Goal: Book appointment/travel/reservation

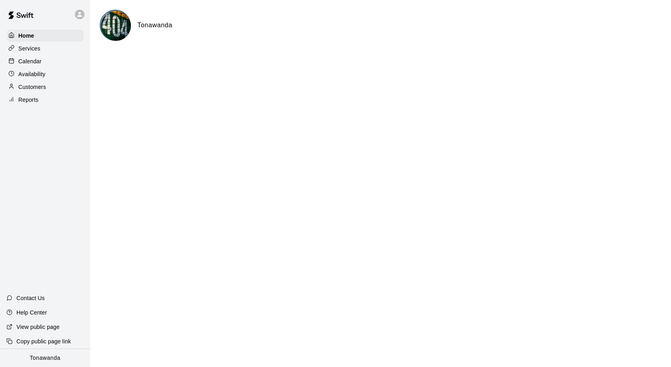
click at [40, 62] on p "Calendar" at bounding box center [29, 61] width 23 height 8
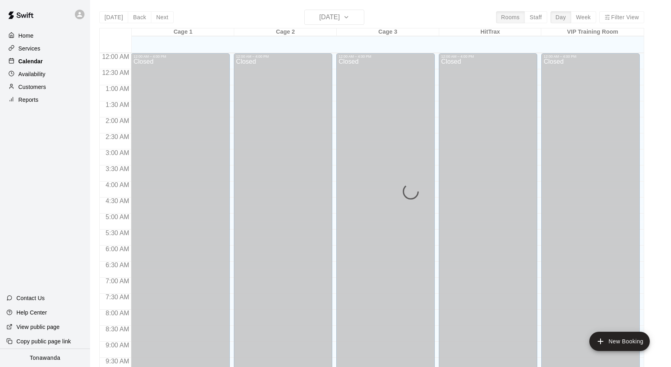
scroll to position [423, 0]
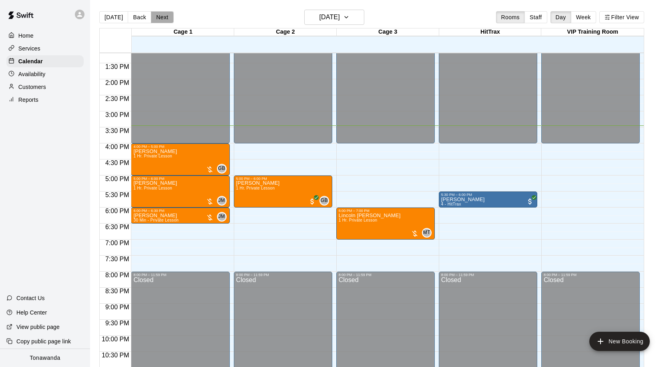
click at [161, 17] on button "Next" at bounding box center [162, 17] width 22 height 12
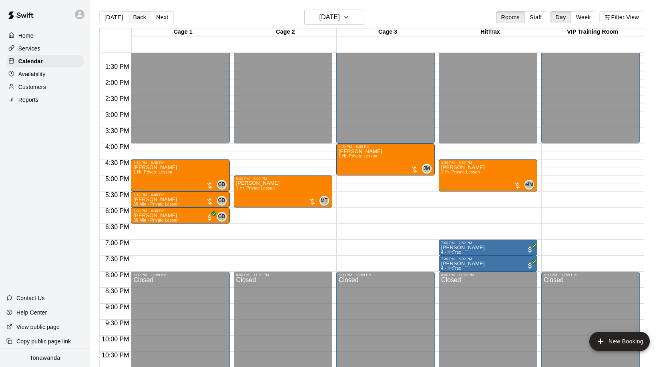
click at [128, 20] on button "Back" at bounding box center [140, 17] width 24 height 12
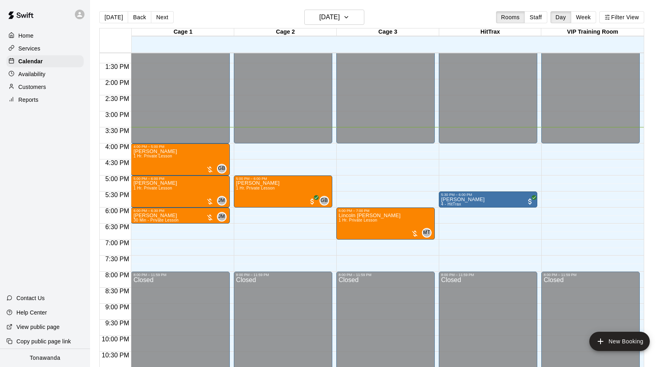
scroll to position [13, 0]
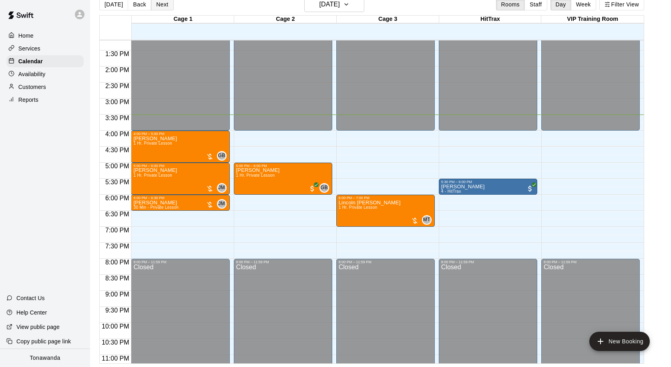
click at [160, 4] on button "Next" at bounding box center [162, 4] width 22 height 12
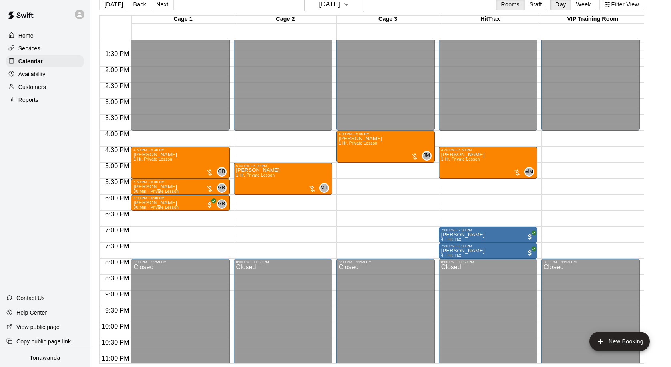
click at [160, 4] on button "Next" at bounding box center [162, 4] width 22 height 12
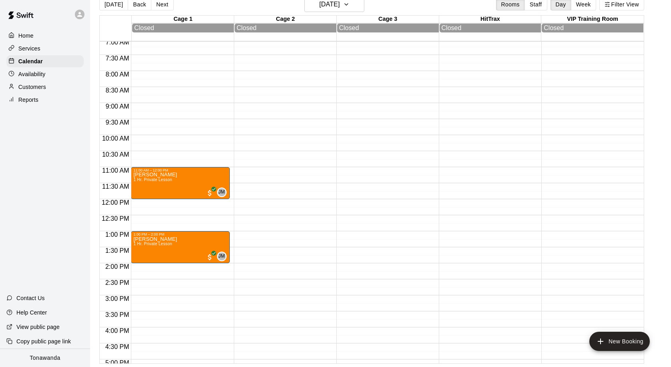
scroll to position [226, 0]
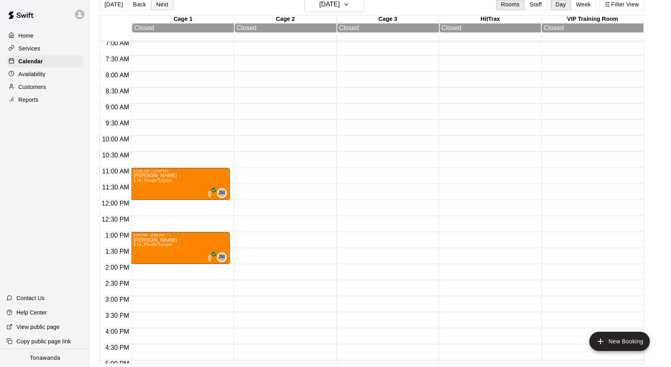
click at [159, 3] on button "Next" at bounding box center [162, 4] width 22 height 12
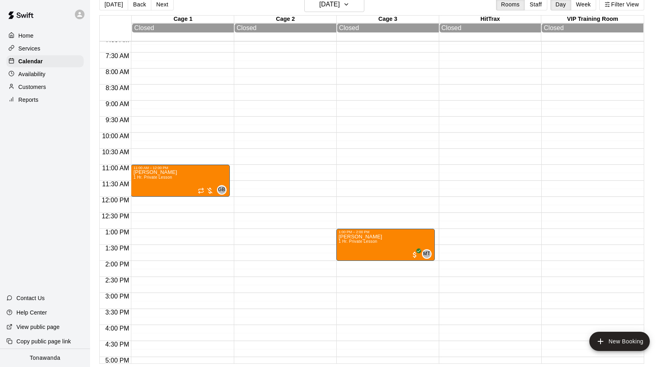
scroll to position [230, 0]
click at [161, 6] on button "Next" at bounding box center [162, 4] width 22 height 12
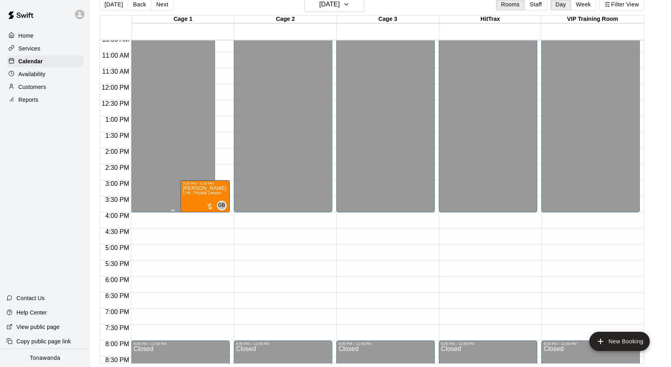
scroll to position [331, 0]
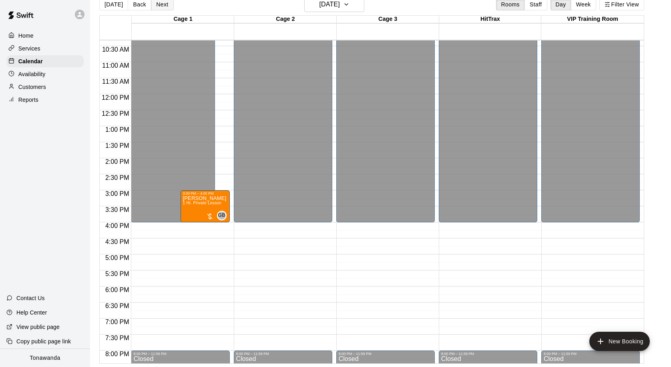
click at [166, 8] on button "Next" at bounding box center [162, 4] width 22 height 12
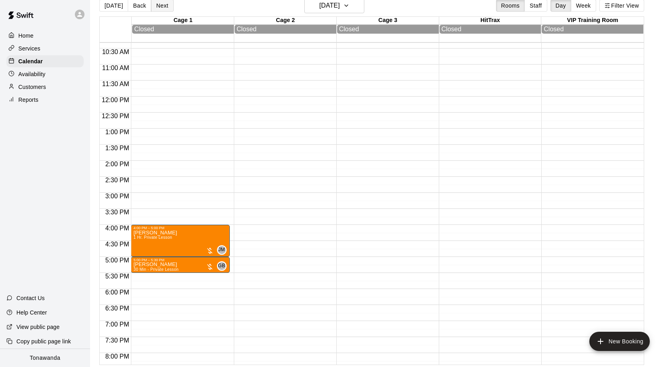
scroll to position [13, 0]
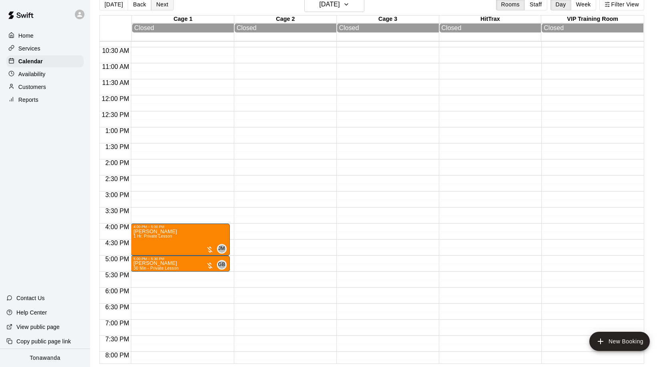
click at [166, 8] on button "Next" at bounding box center [162, 4] width 22 height 12
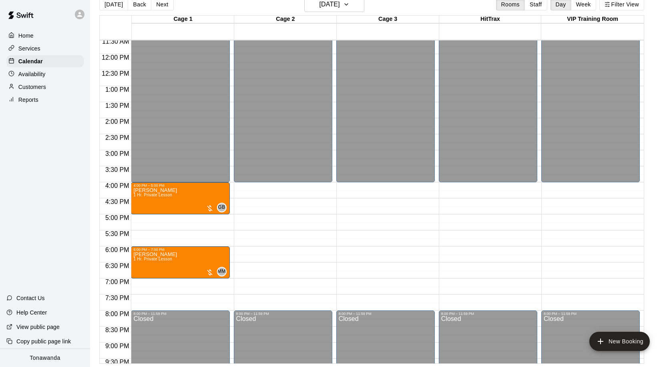
scroll to position [0, 0]
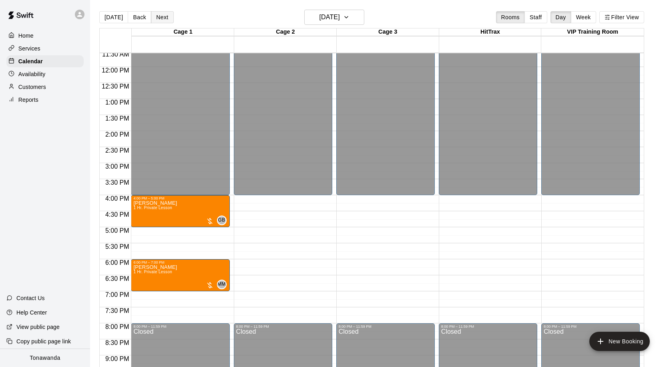
click at [158, 18] on button "Next" at bounding box center [162, 17] width 22 height 12
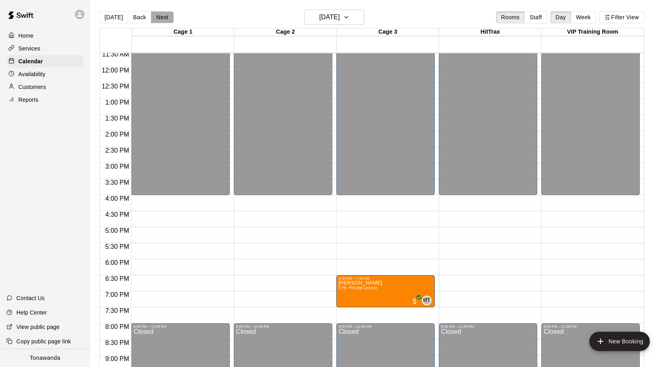
click at [158, 18] on button "Next" at bounding box center [162, 17] width 22 height 12
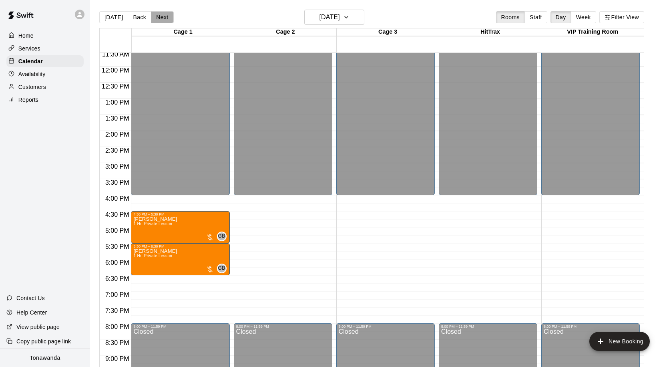
click at [158, 18] on button "Next" at bounding box center [162, 17] width 22 height 12
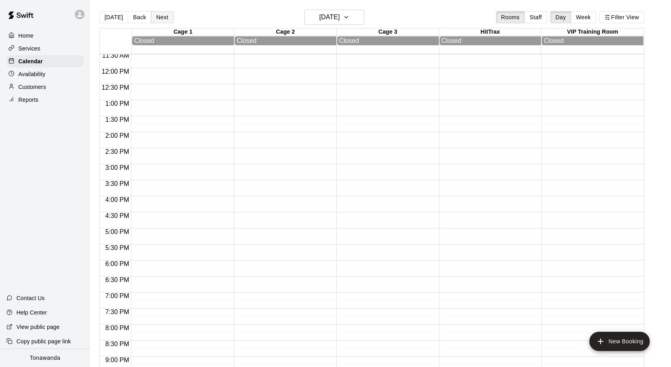
click at [158, 18] on button "Next" at bounding box center [162, 17] width 22 height 12
drag, startPoint x: 158, startPoint y: 18, endPoint x: 186, endPoint y: 108, distance: 94.0
click at [186, 110] on div "[DATE] Back [DATE][DATE] Rooms Staff Day Week Filter View Cage 1 21 Sun Closed …" at bounding box center [371, 193] width 545 height 367
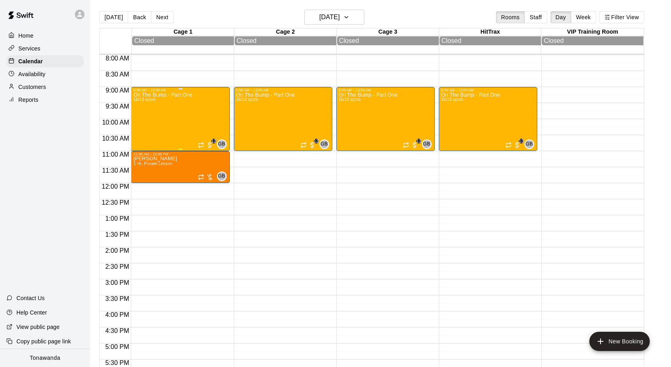
scroll to position [255, 0]
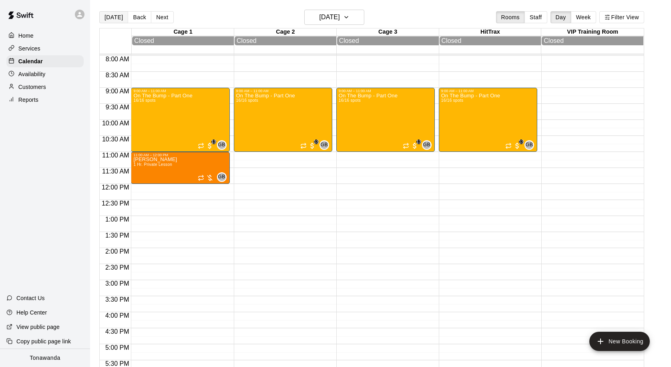
click at [114, 19] on button "[DATE]" at bounding box center [113, 17] width 29 height 12
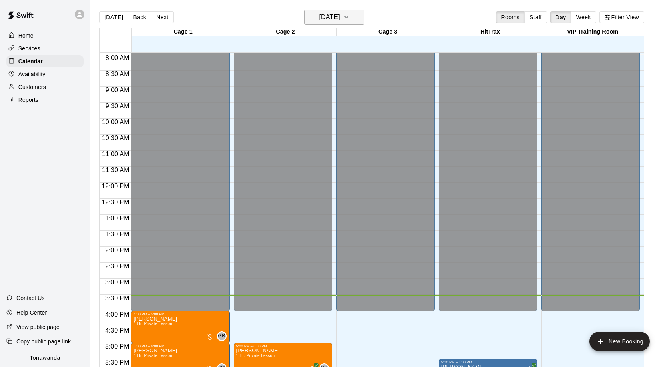
scroll to position [13, 0]
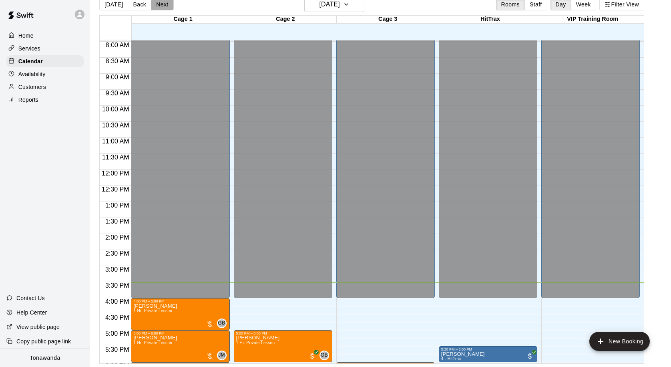
click at [171, 6] on button "Next" at bounding box center [162, 4] width 22 height 12
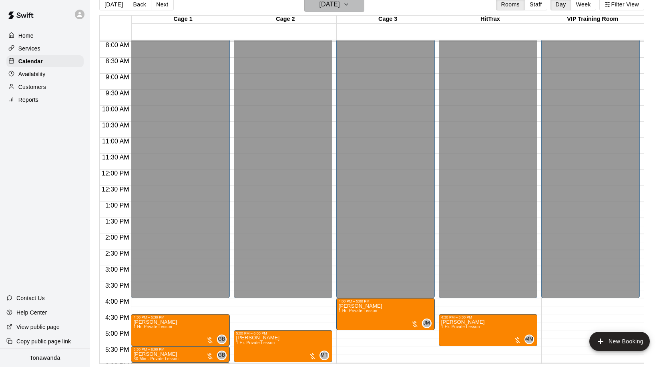
click at [319, 9] on h6 "[DATE]" at bounding box center [329, 4] width 20 height 11
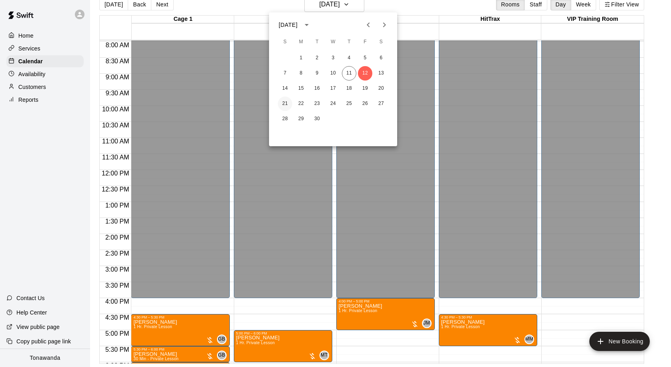
click at [290, 103] on button "21" at bounding box center [285, 104] width 14 height 14
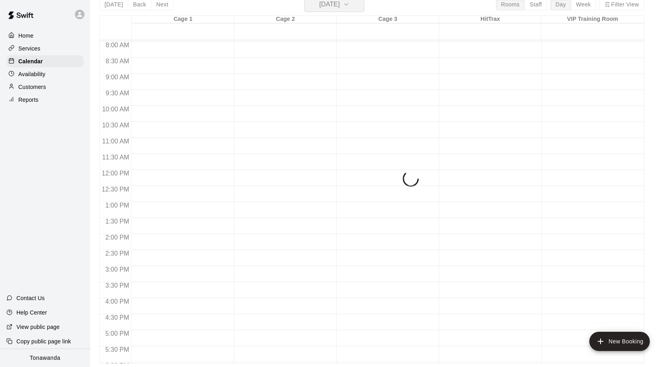
scroll to position [10, 0]
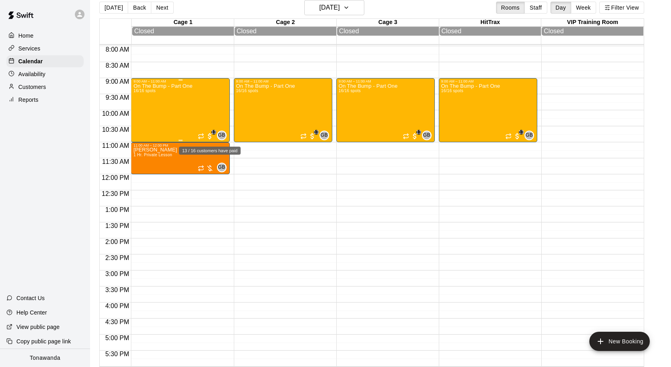
click at [213, 139] on span "13" at bounding box center [210, 136] width 8 height 8
click at [214, 165] on button "edit" at bounding box center [214, 160] width 16 height 16
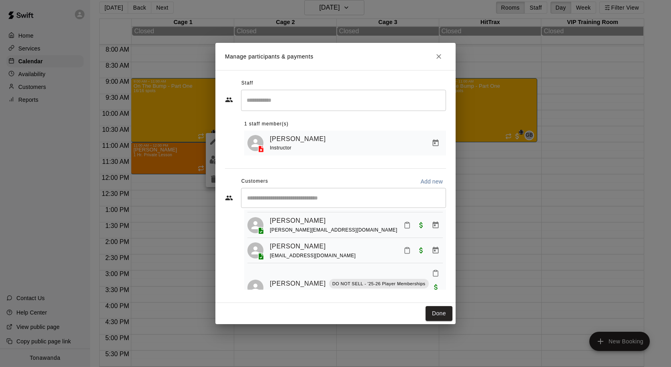
scroll to position [359, 0]
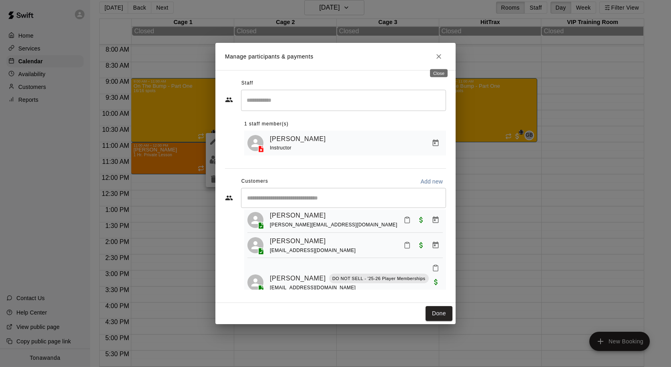
click at [439, 55] on icon "Close" at bounding box center [439, 56] width 8 height 8
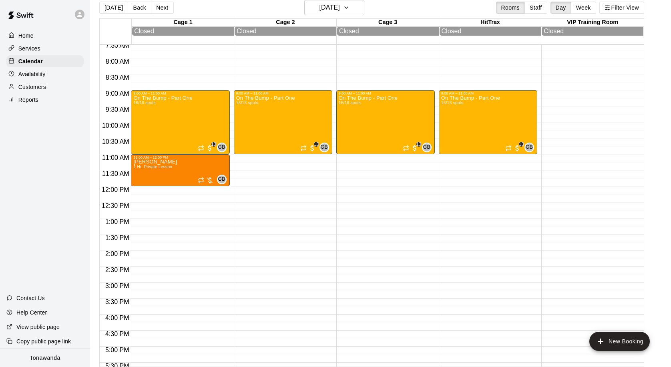
scroll to position [237, 0]
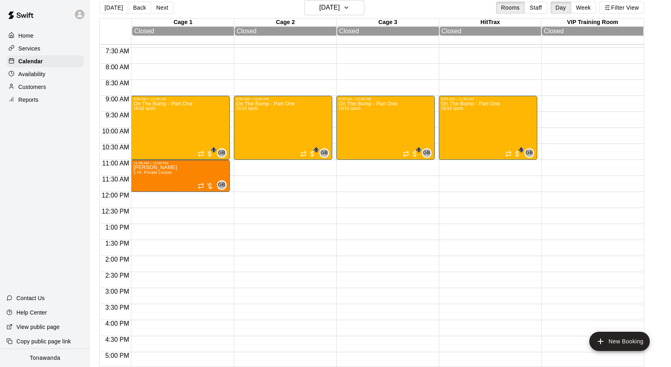
click at [173, 11] on div "[DATE] Back [DATE][DATE] Rooms Staff Day Week Filter View" at bounding box center [371, 9] width 545 height 18
click at [168, 8] on button "Next" at bounding box center [162, 8] width 22 height 12
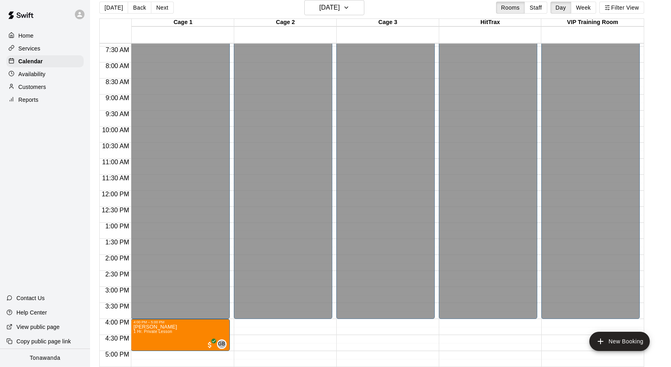
scroll to position [13, 0]
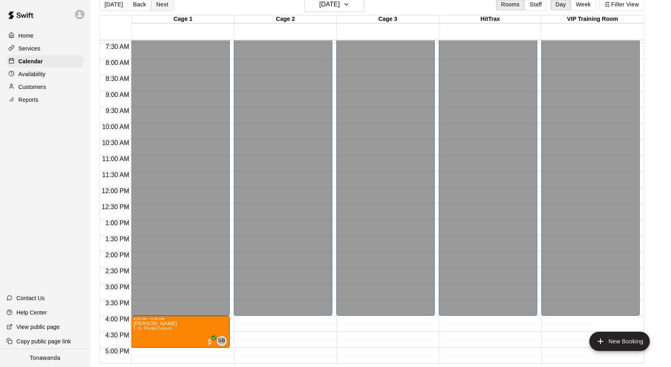
click at [169, 9] on button "Next" at bounding box center [162, 4] width 22 height 12
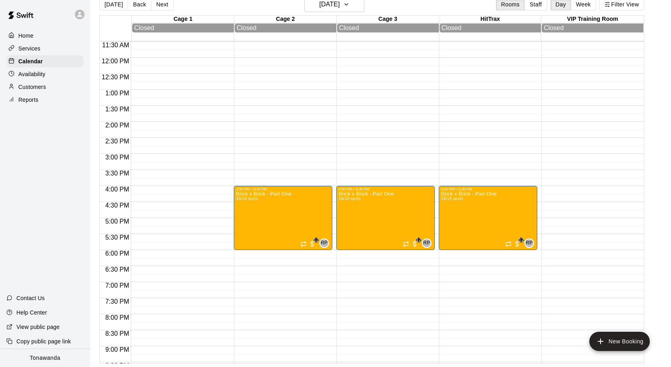
scroll to position [376, 0]
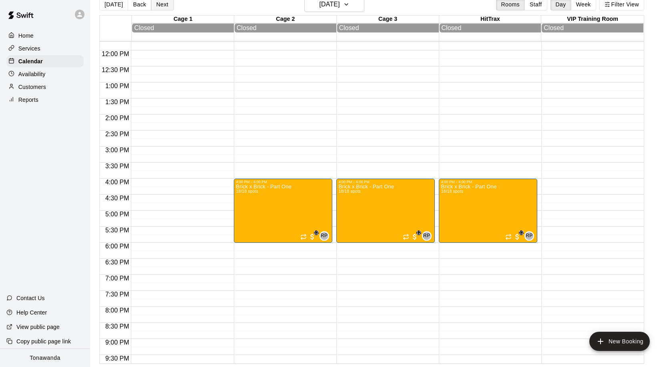
click at [163, 9] on button "Next" at bounding box center [162, 4] width 22 height 12
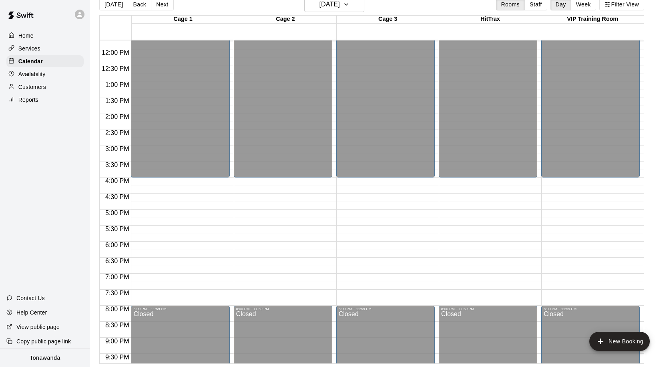
scroll to position [372, 0]
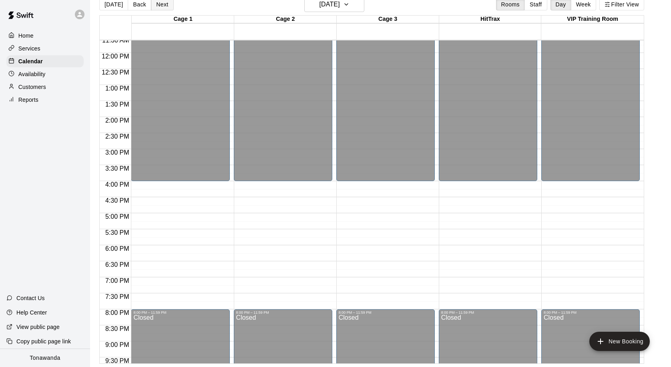
click at [159, 4] on button "Next" at bounding box center [162, 4] width 22 height 12
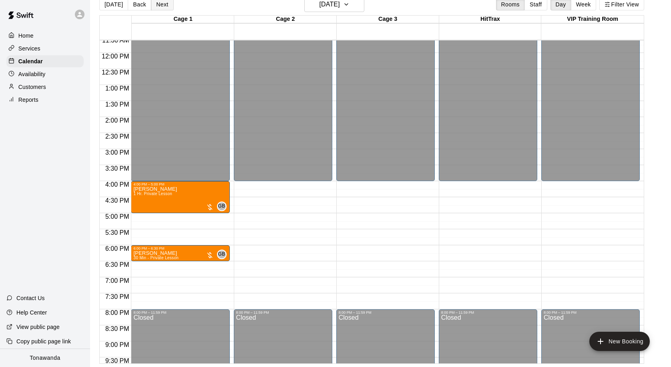
click at [164, 5] on button "Next" at bounding box center [162, 4] width 22 height 12
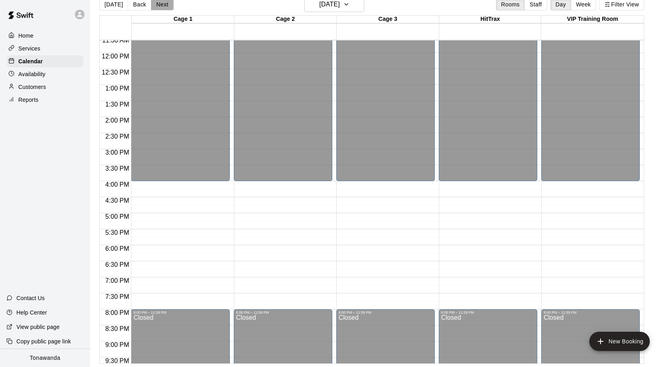
click at [164, 5] on button "Next" at bounding box center [162, 4] width 22 height 12
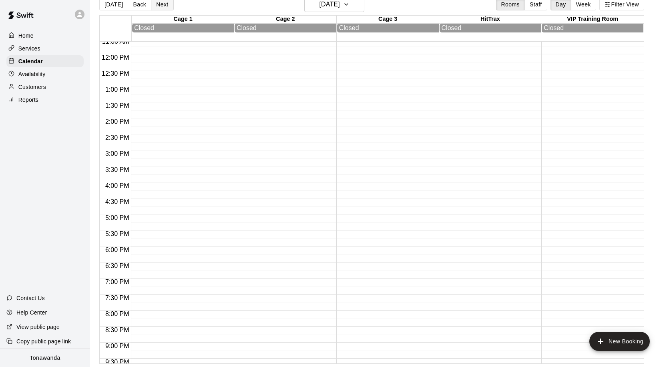
click at [165, 5] on button "Next" at bounding box center [162, 4] width 22 height 12
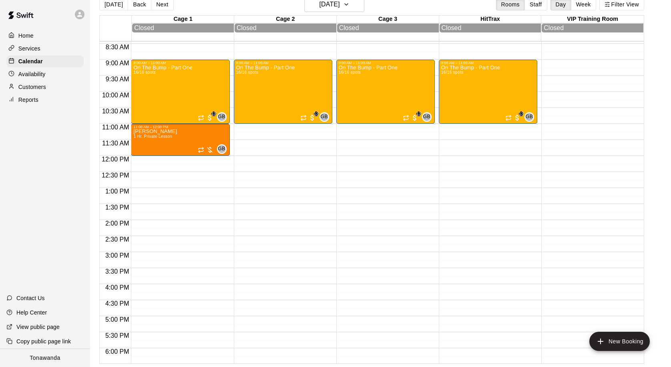
scroll to position [269, 0]
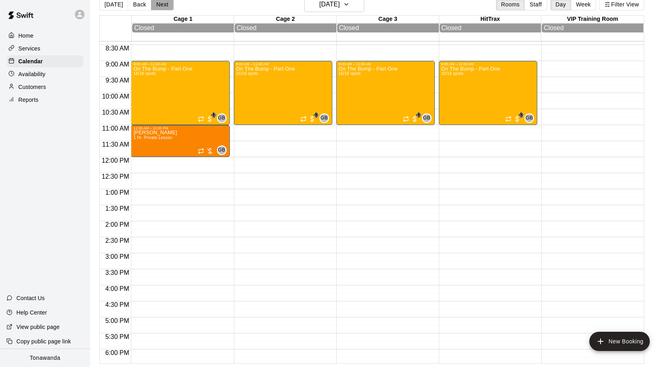
click at [167, 4] on button "Next" at bounding box center [162, 4] width 22 height 12
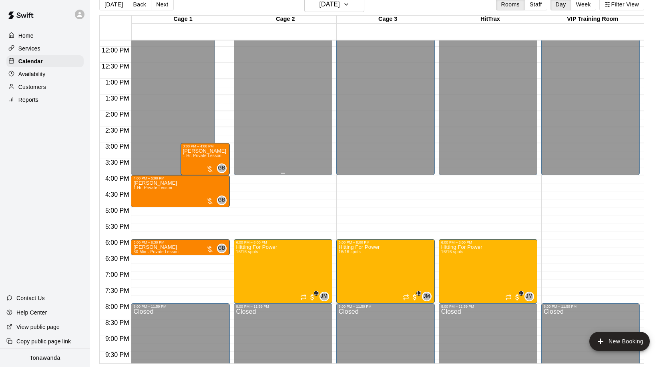
scroll to position [385, 0]
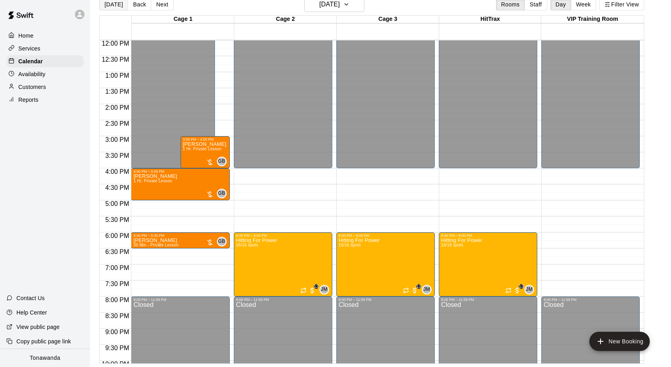
click at [101, 10] on button "[DATE]" at bounding box center [113, 4] width 29 height 12
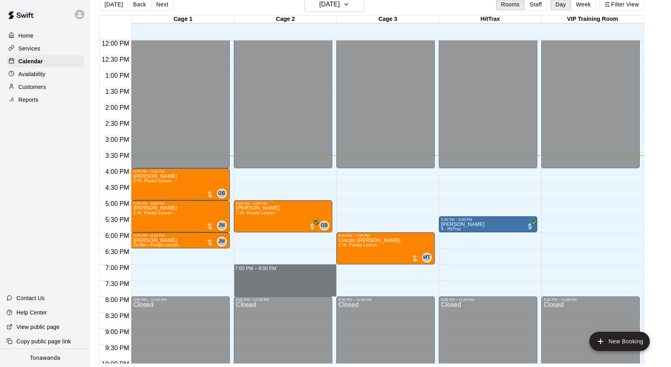
drag, startPoint x: 318, startPoint y: 266, endPoint x: 310, endPoint y: 290, distance: 25.7
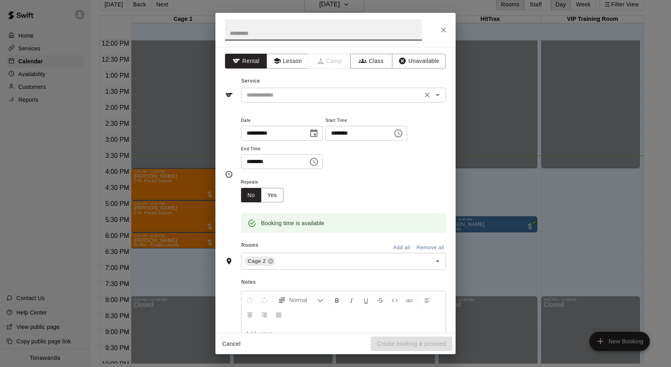
click at [289, 95] on input "text" at bounding box center [332, 95] width 177 height 10
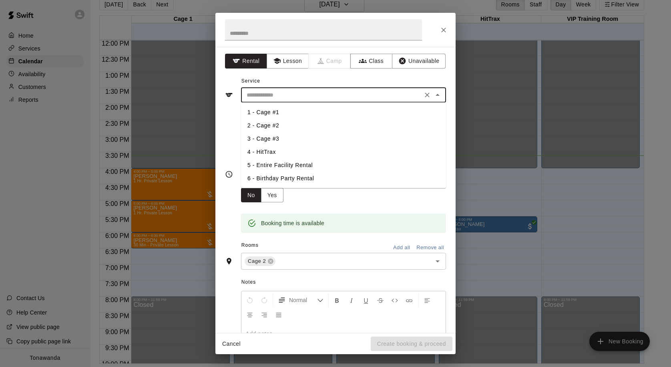
click at [281, 163] on li "5 - Entire Facility Rental" at bounding box center [343, 165] width 205 height 13
type input "**********"
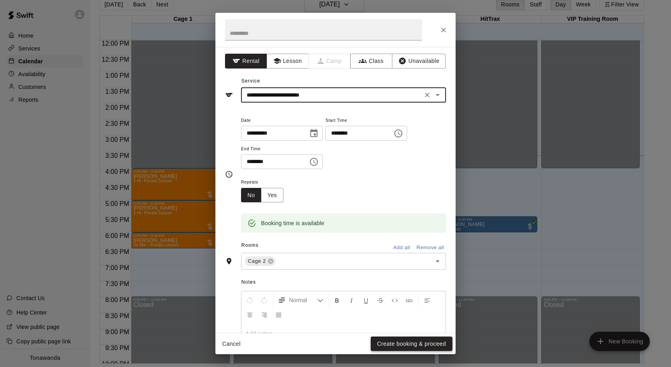
click at [437, 342] on button "Create booking & proceed" at bounding box center [412, 343] width 82 height 15
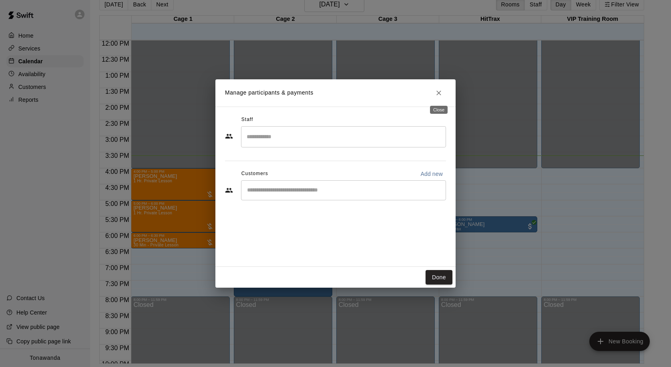
click at [438, 96] on icon "Close" at bounding box center [439, 93] width 8 height 8
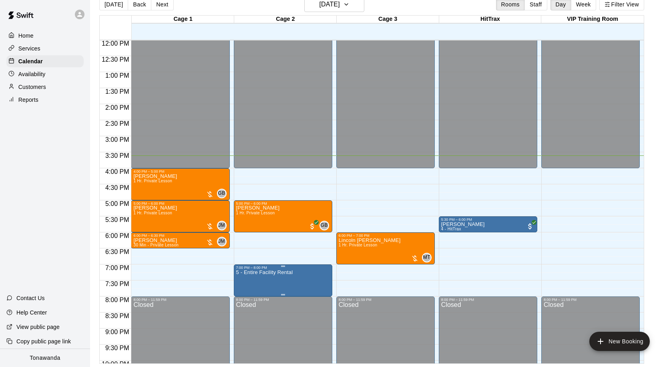
click at [241, 319] on icon "delete" at bounding box center [245, 317] width 10 height 10
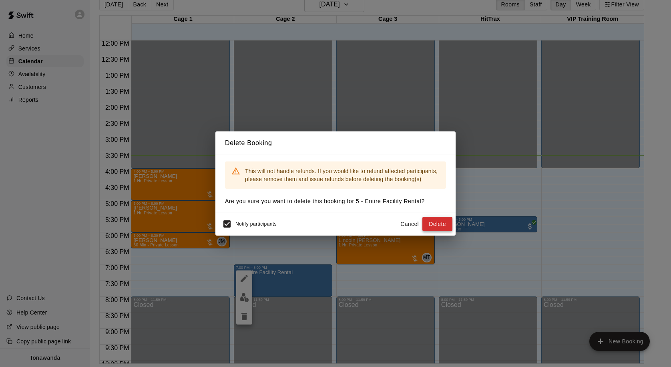
click at [431, 221] on button "Delete" at bounding box center [438, 224] width 30 height 15
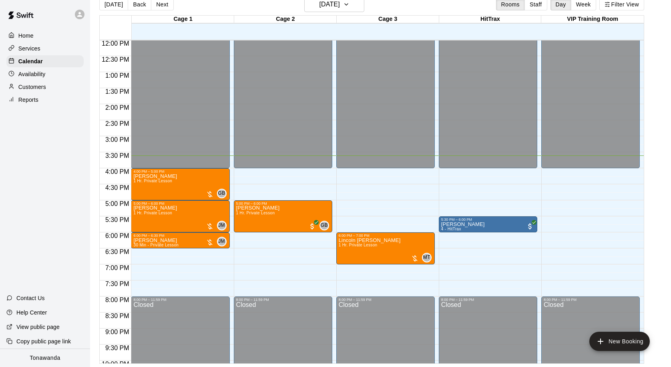
click at [216, 279] on div "12:00 AM – 4:00 PM Closed 4:00 PM – 5:00 PM [PERSON_NAME] 1 Hr. Private Lesson …" at bounding box center [180, 40] width 99 height 769
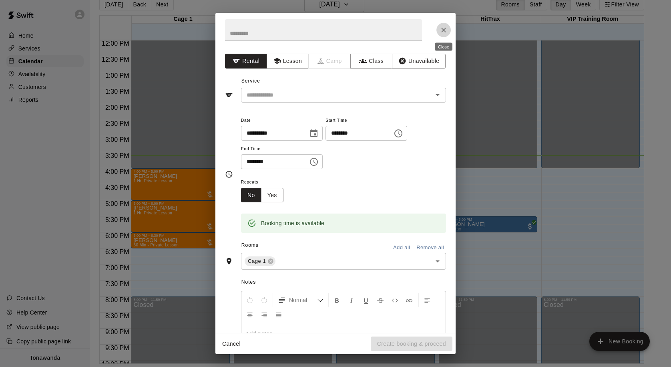
click at [446, 30] on icon "Close" at bounding box center [444, 30] width 8 height 8
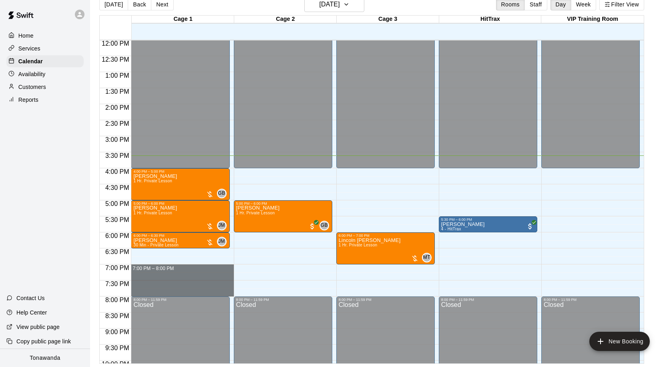
drag, startPoint x: 199, startPoint y: 267, endPoint x: 197, endPoint y: 290, distance: 23.3
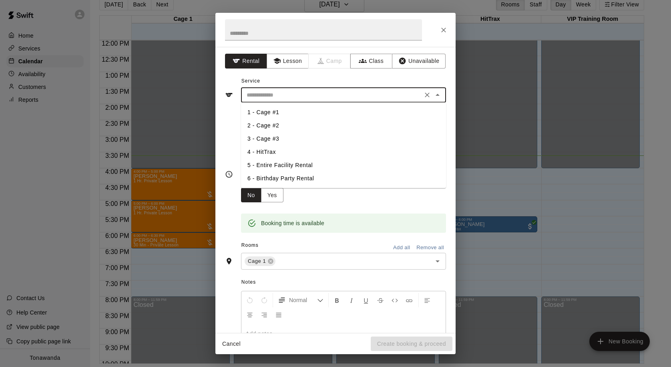
click at [300, 96] on input "text" at bounding box center [332, 95] width 177 height 10
click at [282, 162] on li "5 - Entire Facility Rental" at bounding box center [343, 165] width 205 height 13
type input "**********"
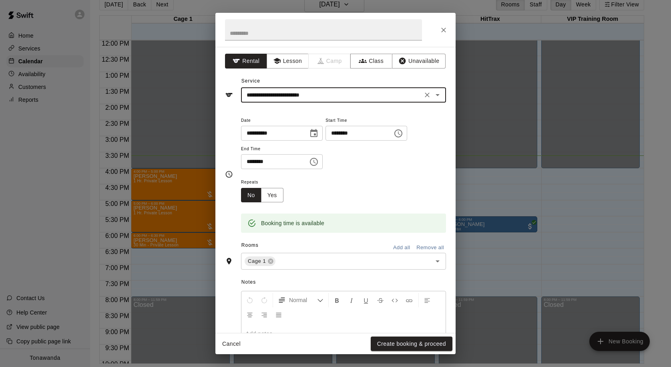
click at [396, 250] on button "Add all" at bounding box center [402, 248] width 26 height 12
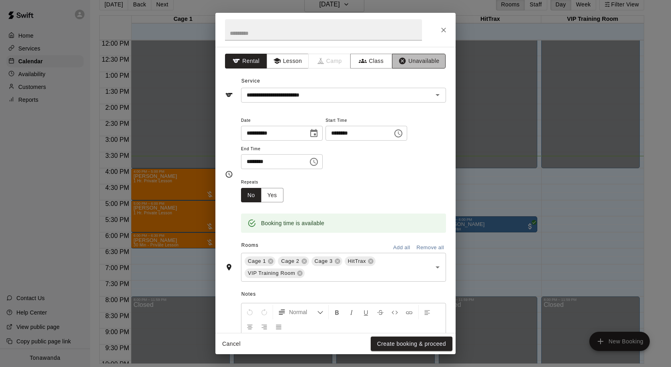
click at [417, 65] on button "Unavailable" at bounding box center [419, 61] width 54 height 15
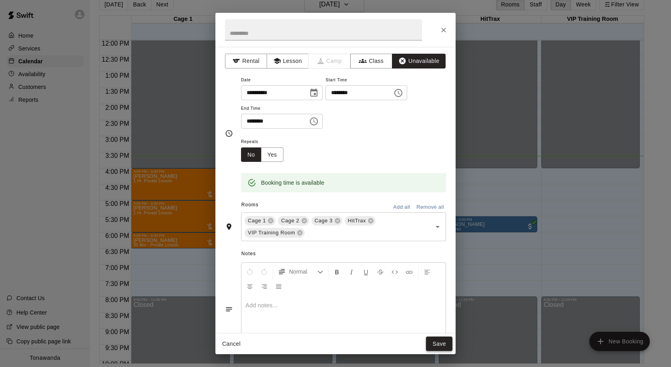
click at [445, 349] on button "Save" at bounding box center [439, 343] width 26 height 15
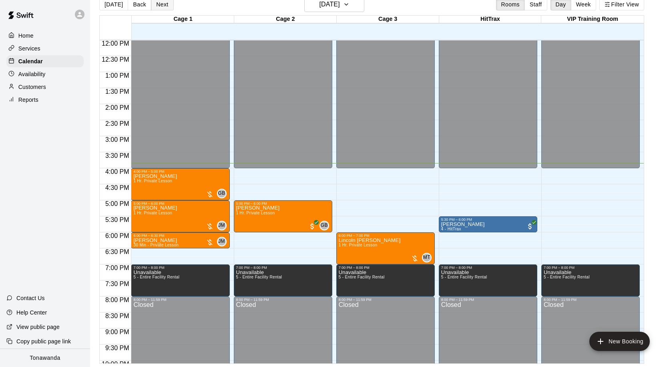
click at [153, 9] on button "Next" at bounding box center [162, 4] width 22 height 12
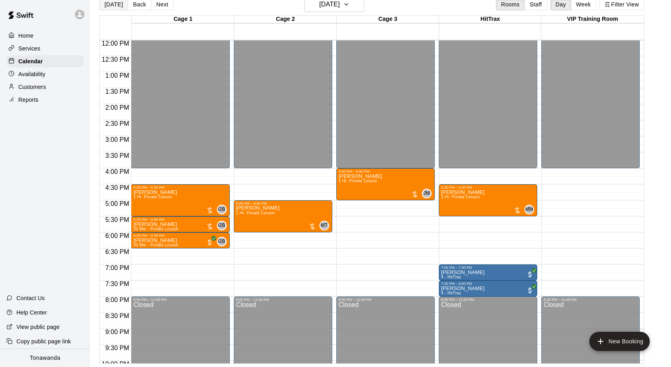
click at [119, 8] on button "[DATE]" at bounding box center [113, 4] width 29 height 12
